Goal: Transaction & Acquisition: Purchase product/service

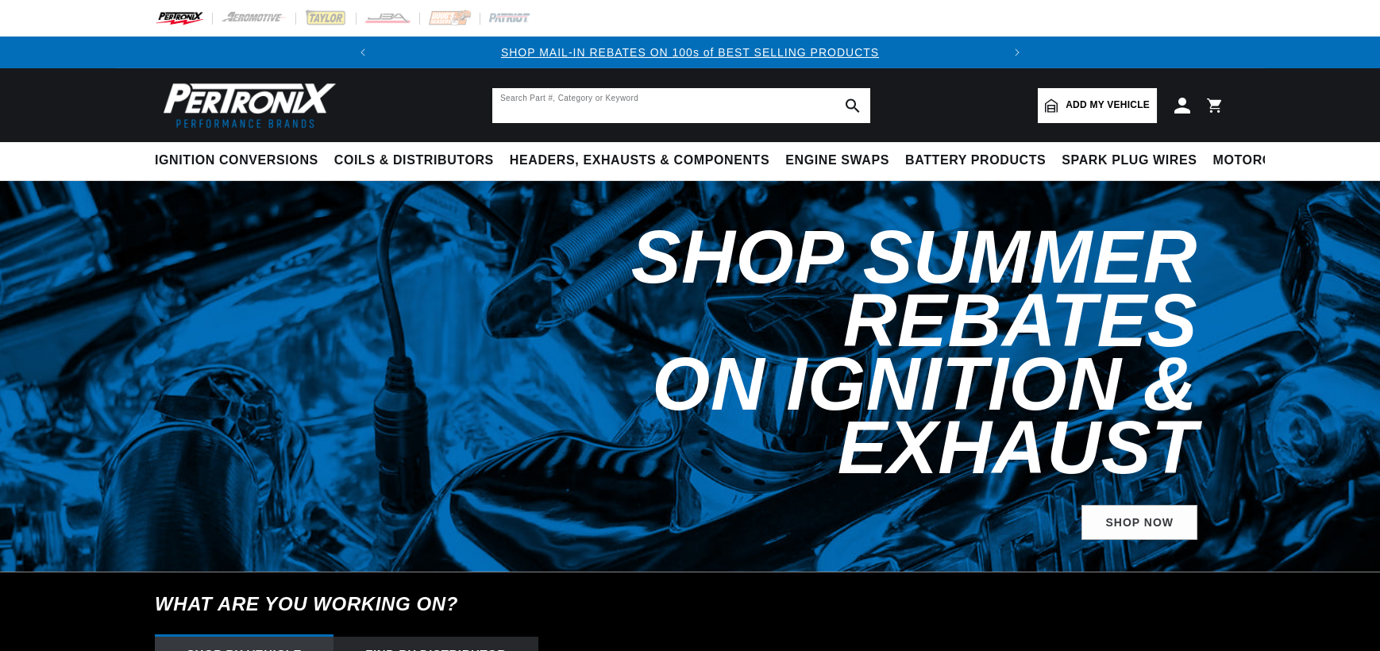
click at [584, 98] on input "text" at bounding box center [681, 105] width 378 height 35
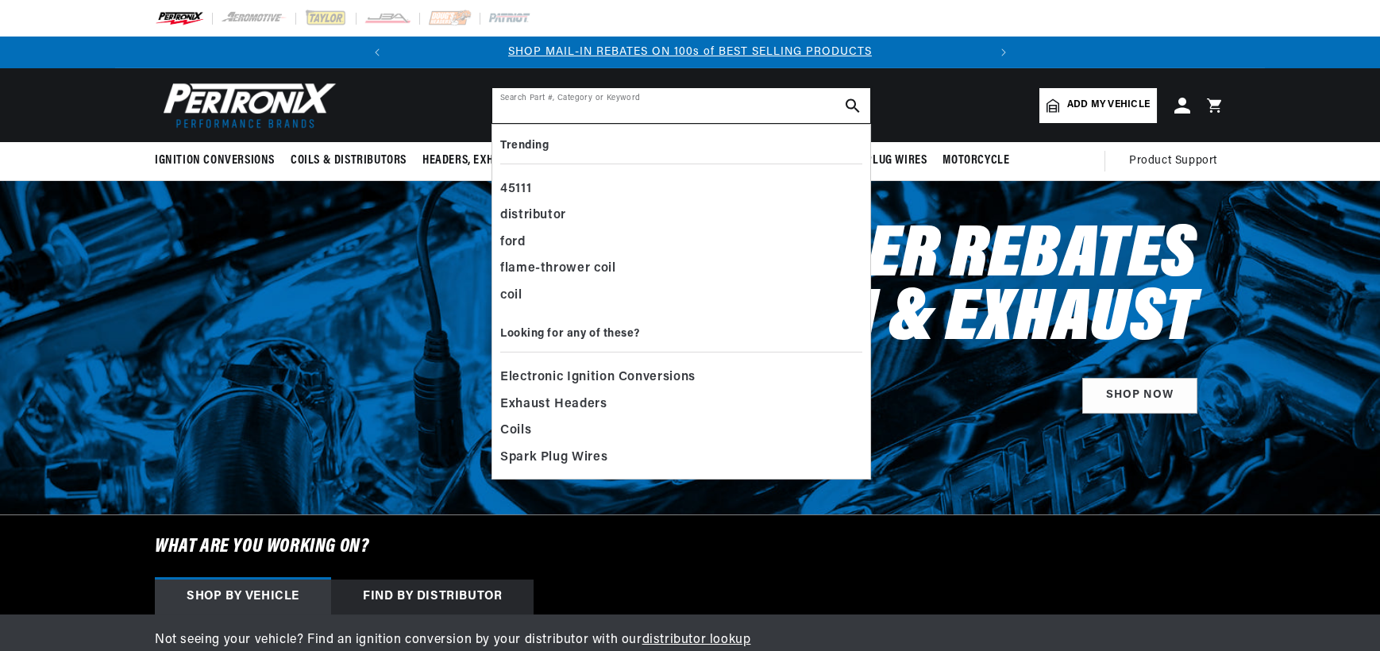
paste input "D1100"
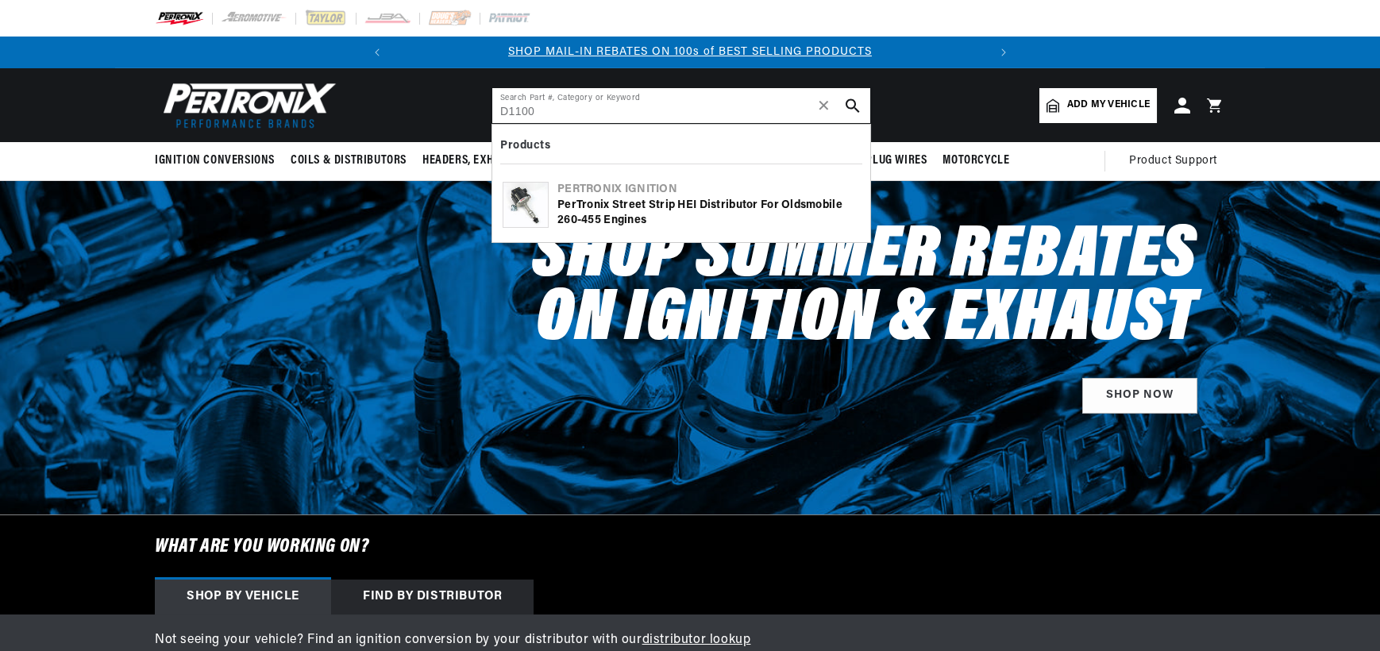
type input "D1100"
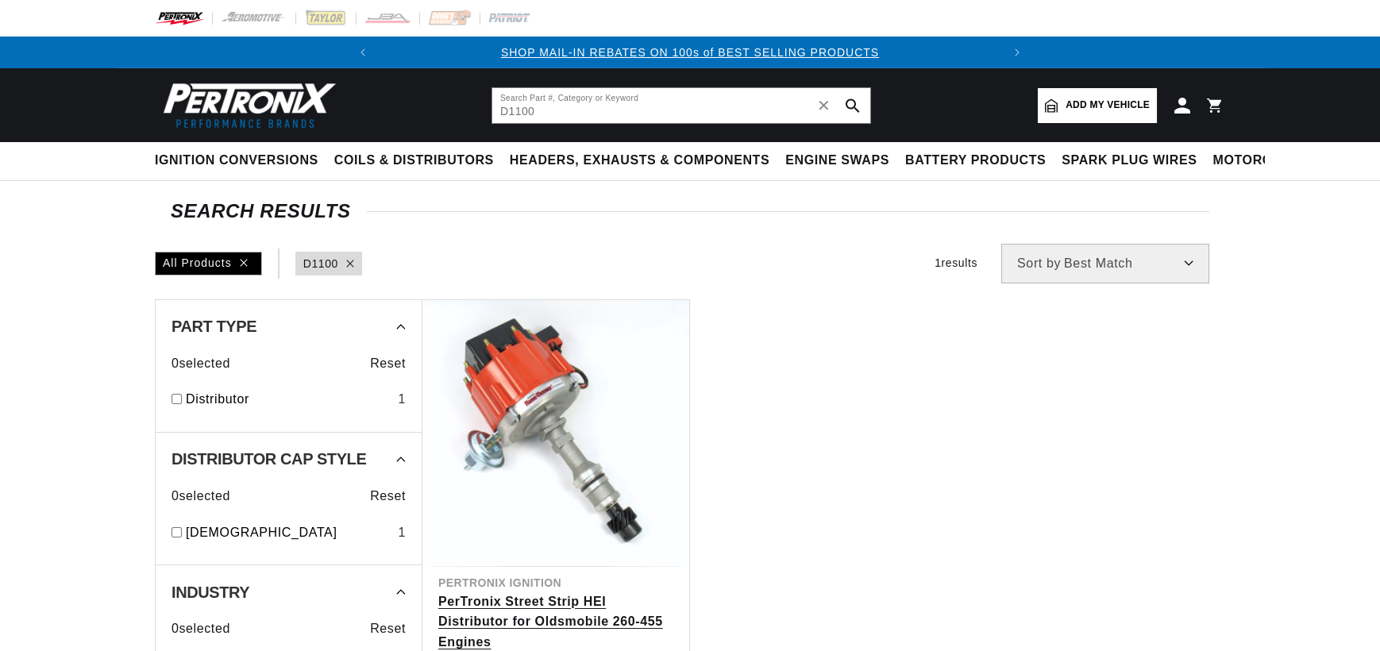
scroll to position [237, 0]
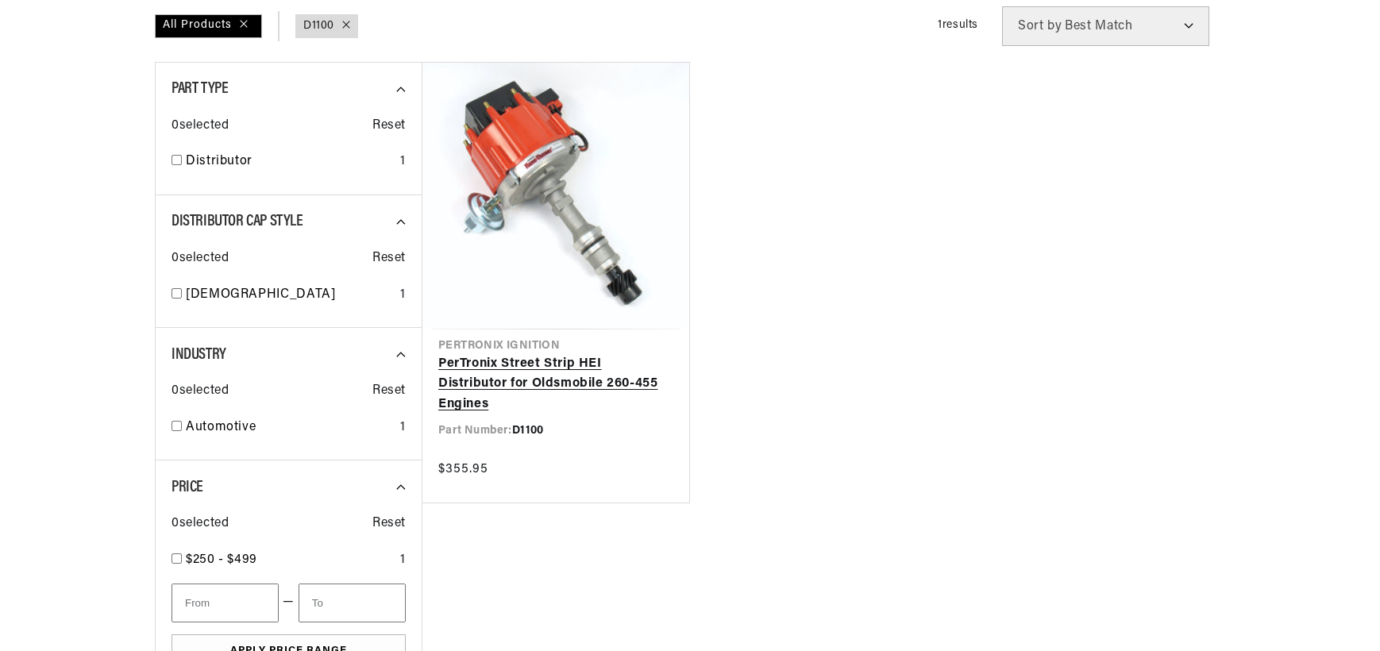
click at [595, 354] on link "PerTronix Street Strip HEI Distributor for Oldsmobile 260-455 Engines" at bounding box center [555, 384] width 235 height 61
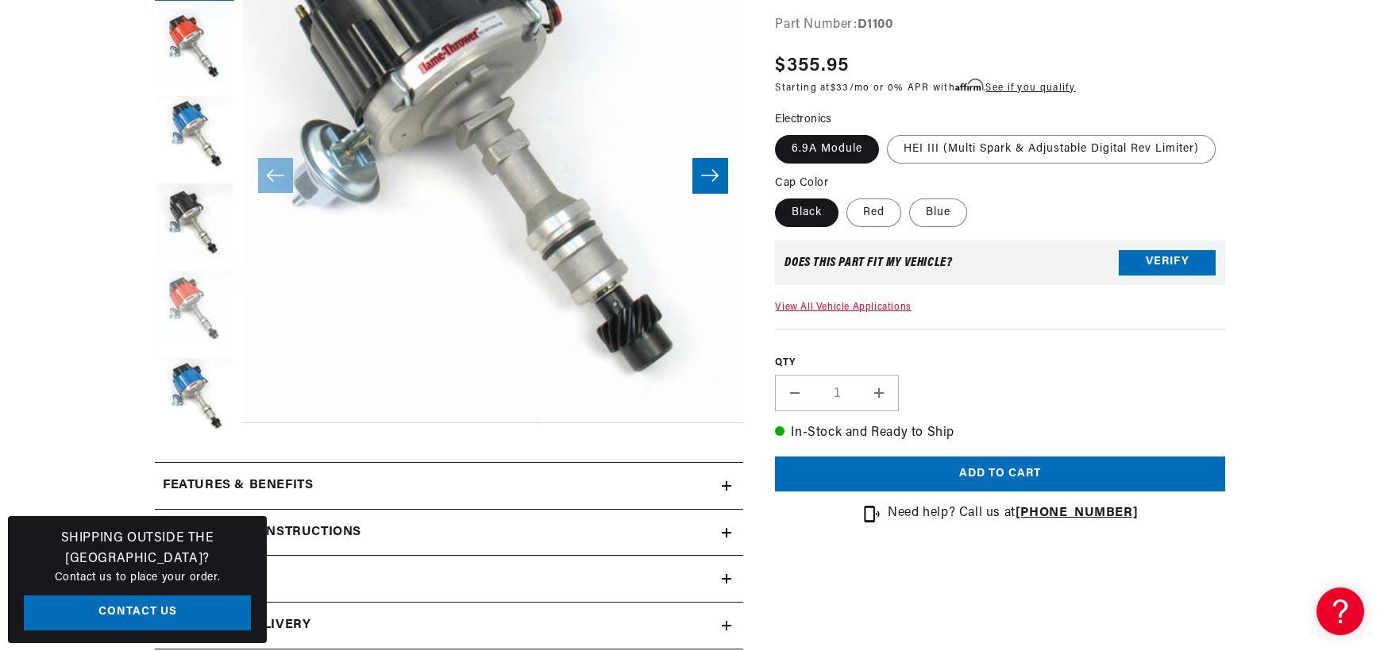
click at [178, 322] on button "Load image 5 in gallery view" at bounding box center [194, 310] width 79 height 79
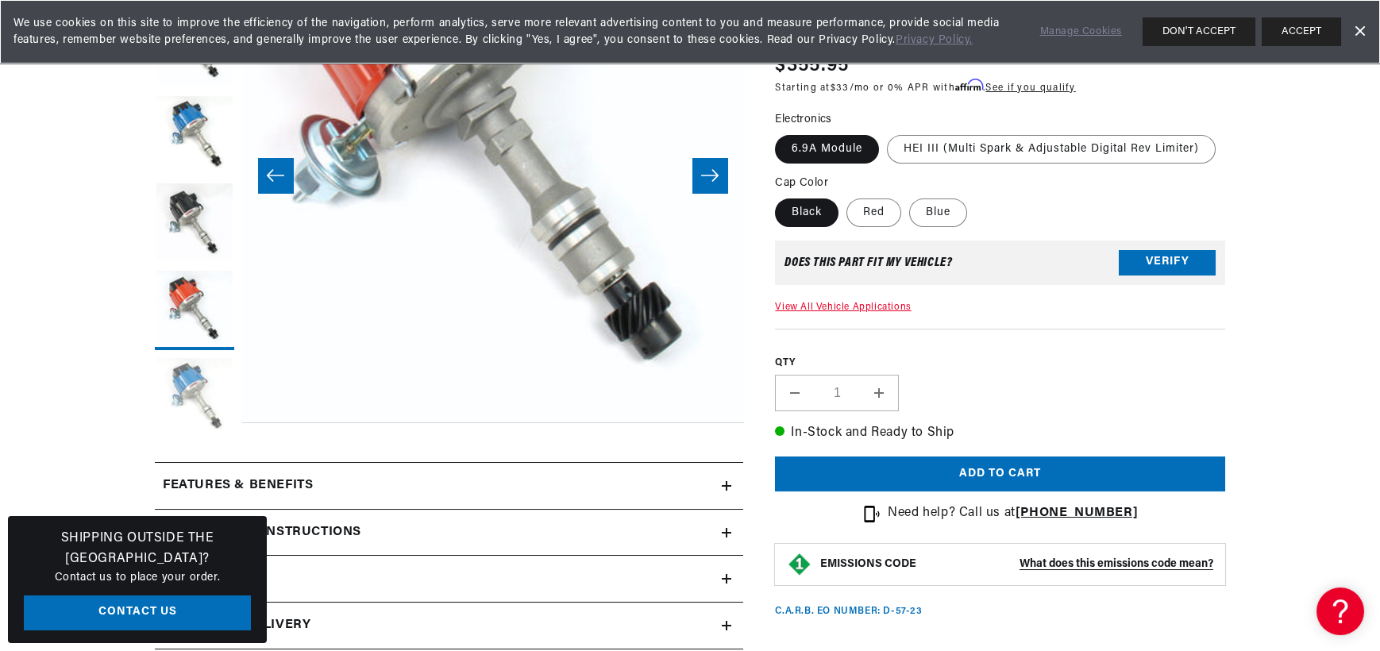
click at [195, 389] on button "Load image 6 in gallery view" at bounding box center [194, 397] width 79 height 79
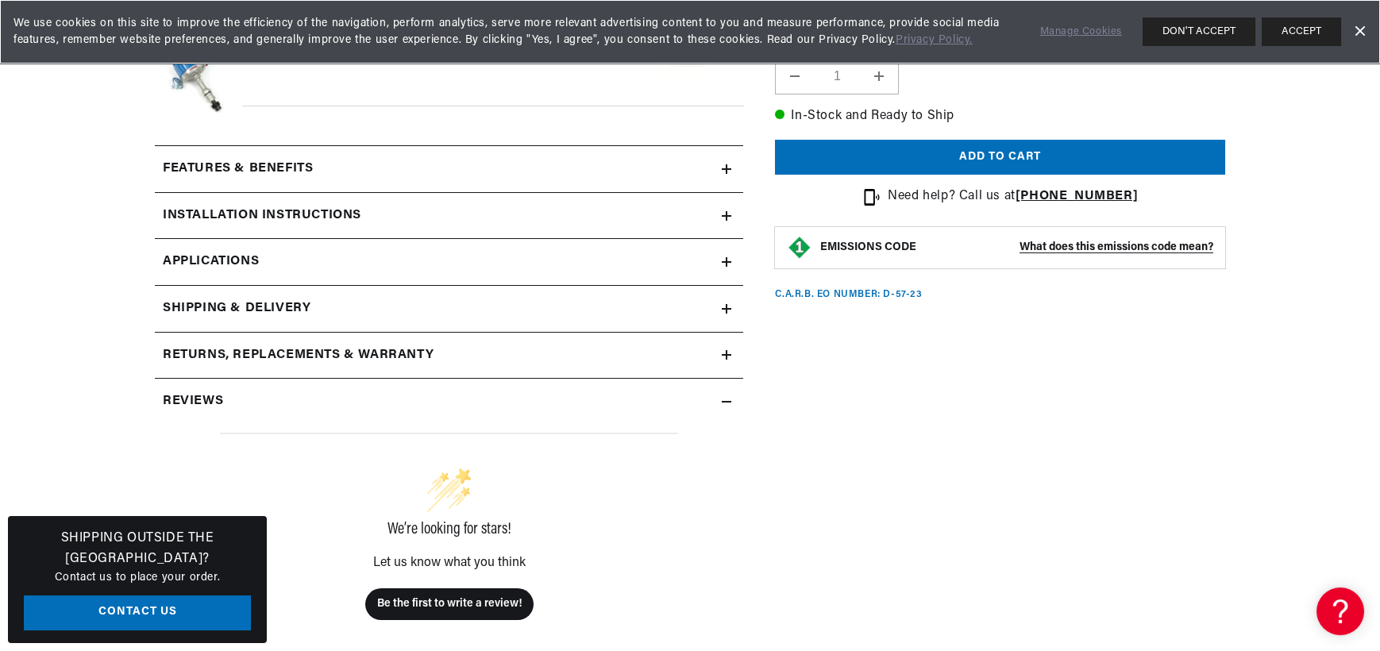
scroll to position [0, 592]
click at [354, 168] on div "Features & Benefits" at bounding box center [438, 169] width 567 height 21
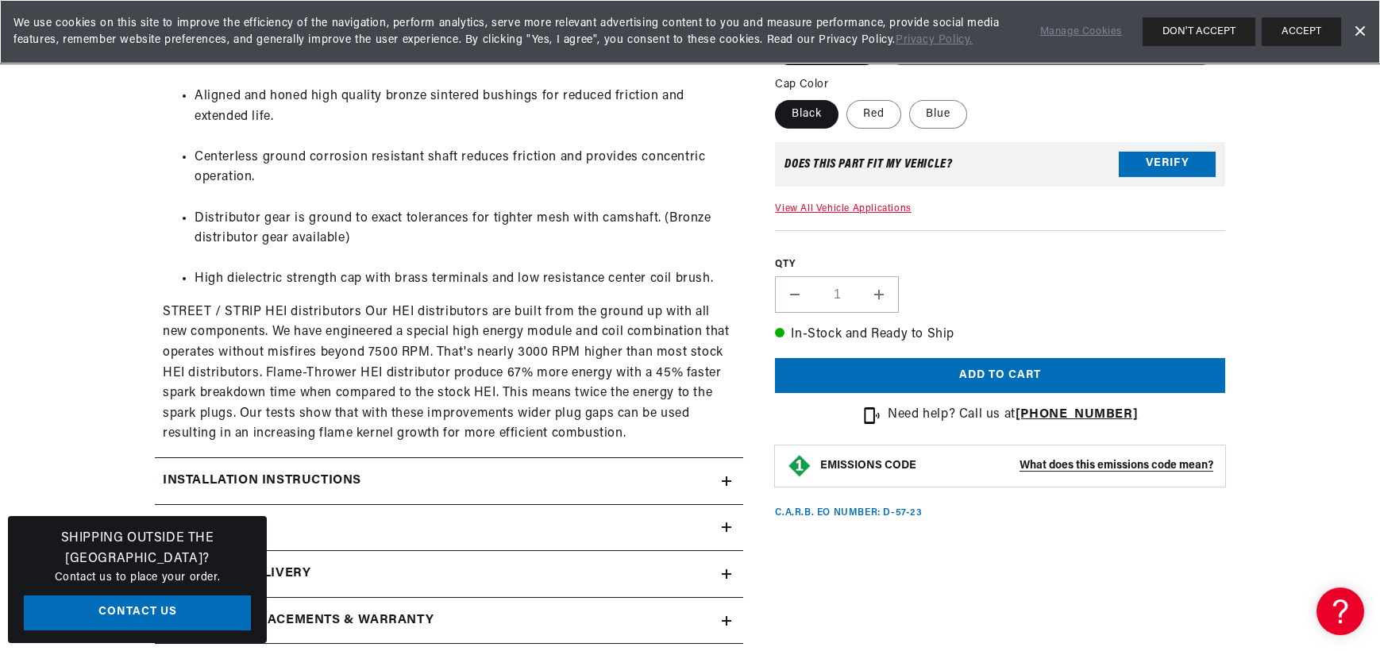
scroll to position [0, 520]
